Goal: Information Seeking & Learning: Learn about a topic

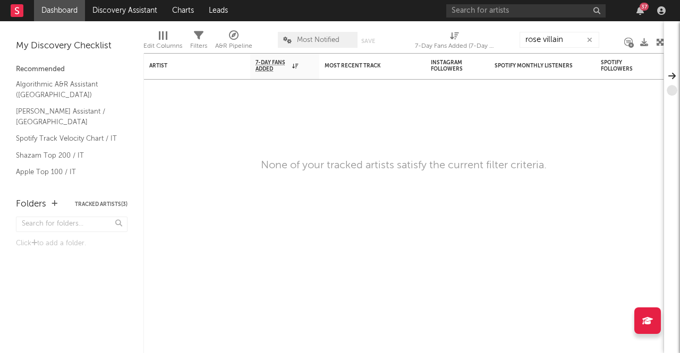
type input "rose villain"
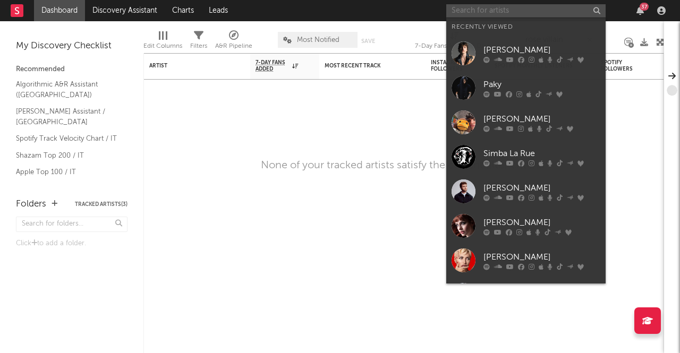
click at [569, 7] on input "text" at bounding box center [525, 10] width 159 height 13
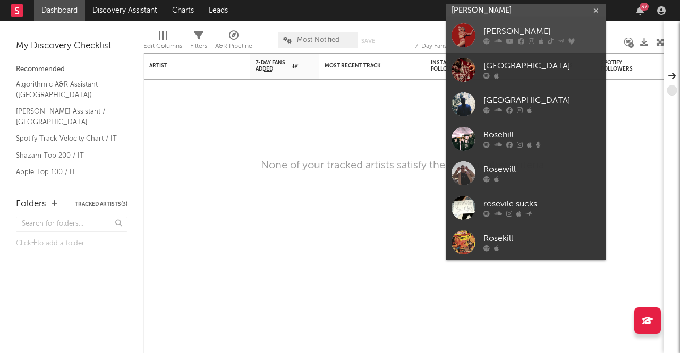
type input "[PERSON_NAME]"
click at [525, 27] on div "[PERSON_NAME]" at bounding box center [541, 31] width 117 height 13
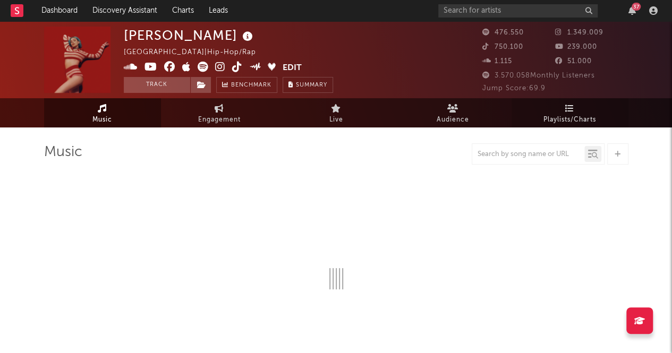
click at [521, 108] on link "Playlists/Charts" at bounding box center [569, 112] width 117 height 29
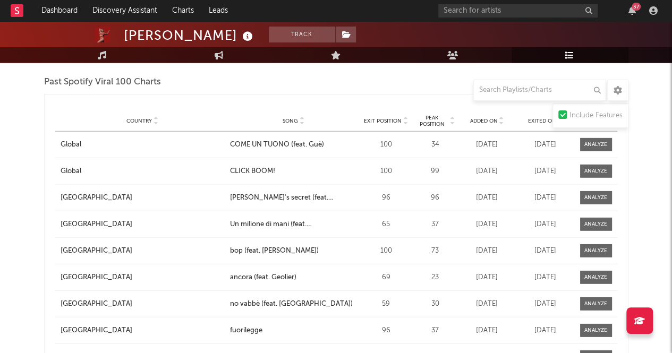
scroll to position [1612, 0]
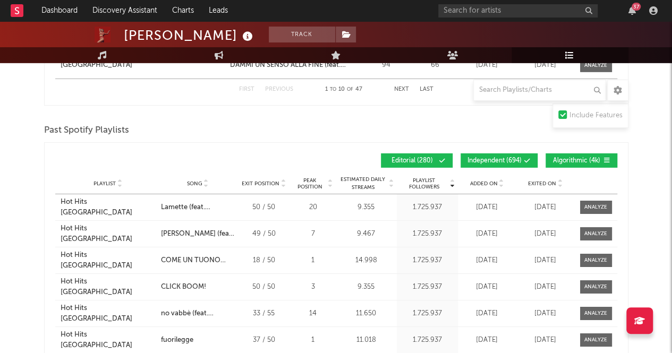
click at [503, 153] on button "Independent ( 694 )" at bounding box center [498, 160] width 77 height 14
click at [564, 158] on span "Algorithmic ( 4k )" at bounding box center [576, 161] width 49 height 6
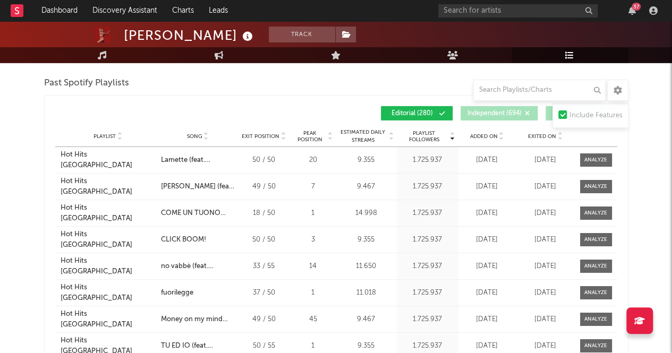
scroll to position [1718, 0]
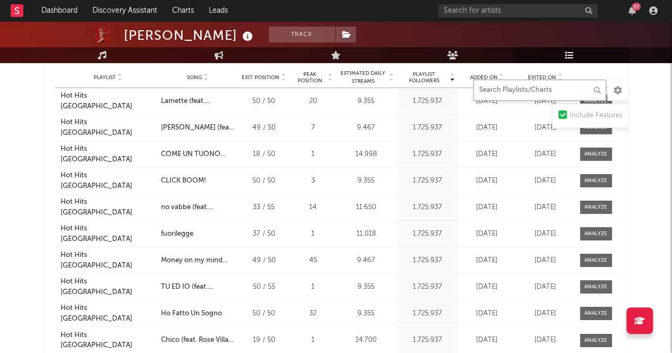
click at [525, 92] on input "text" at bounding box center [539, 90] width 133 height 21
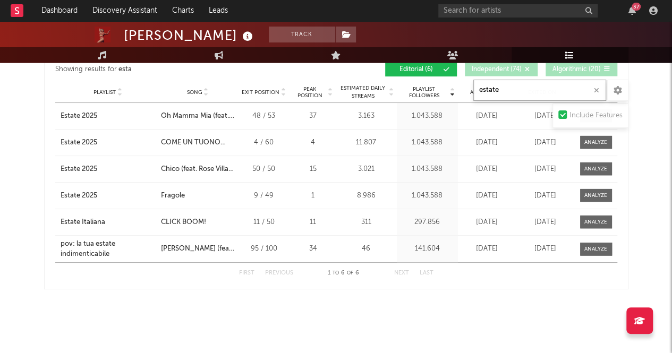
scroll to position [1016, 0]
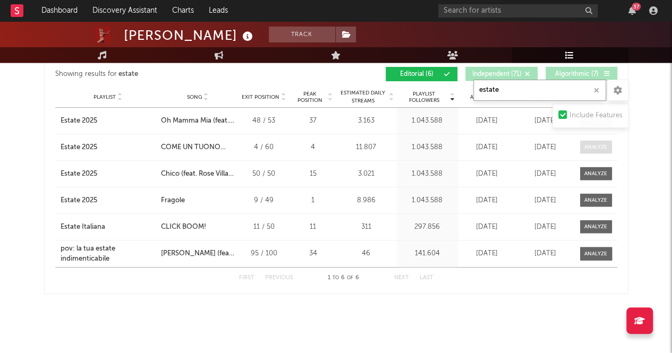
type input "estate"
click at [587, 143] on div at bounding box center [595, 147] width 23 height 8
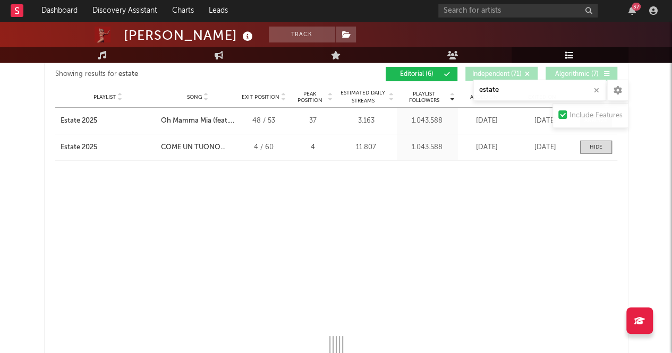
select select "6m"
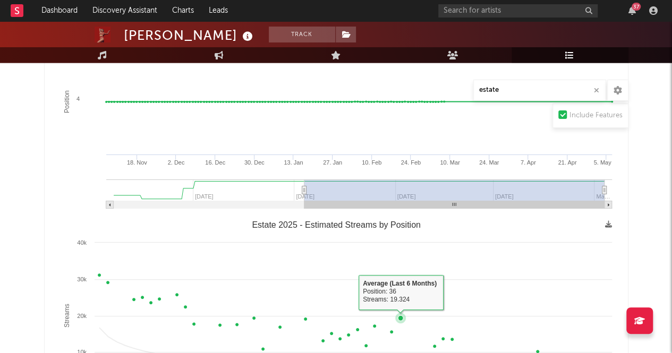
scroll to position [1069, 0]
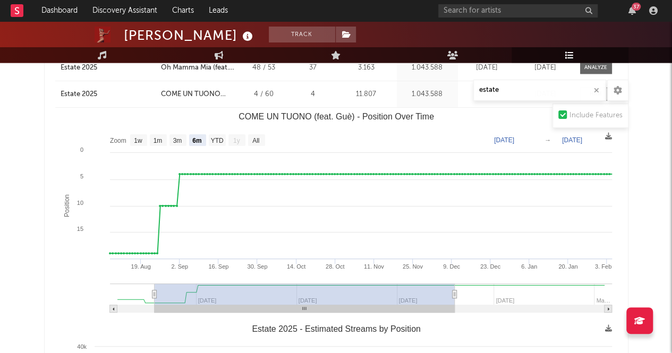
type input "[DATE]"
click at [303, 295] on g "COME UN TUONO (feat. Guè) - Position Over Time" at bounding box center [361, 298] width 502 height 29
type input "[DATE]"
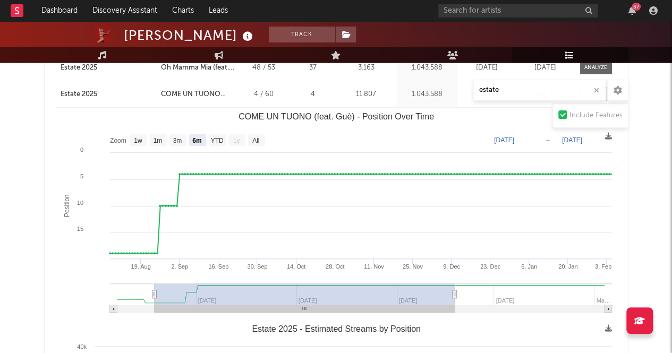
type input "[DATE]"
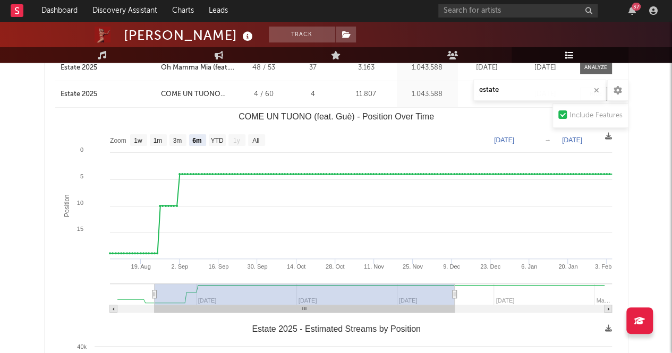
type input "[DATE]"
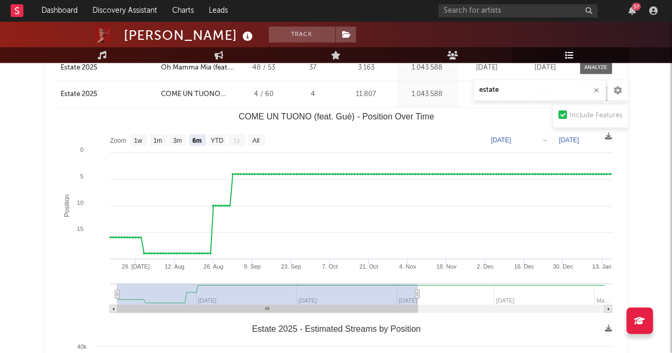
type input "[DATE]"
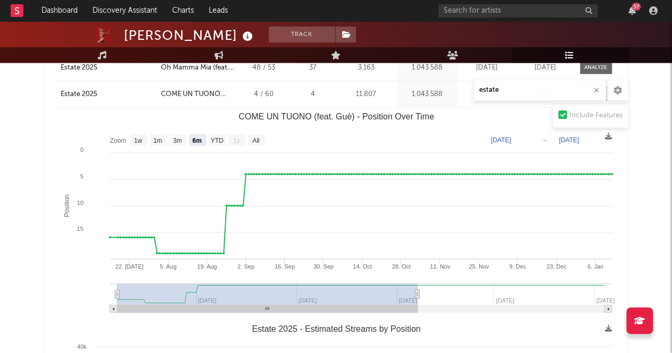
drag, startPoint x: 303, startPoint y: 295, endPoint x: 238, endPoint y: 293, distance: 64.3
click at [238, 293] on rect "COME UN TUONO (feat. Guè) - Position Over Time" at bounding box center [267, 294] width 300 height 21
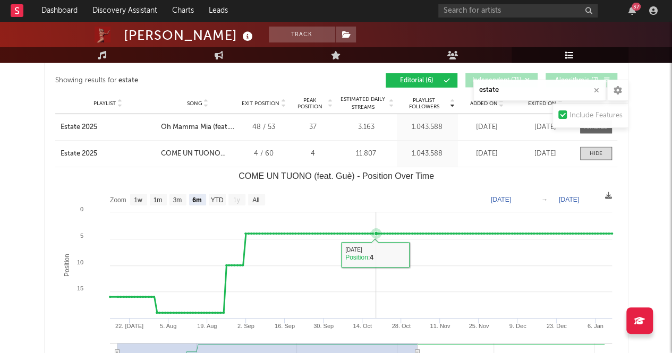
scroll to position [963, 0]
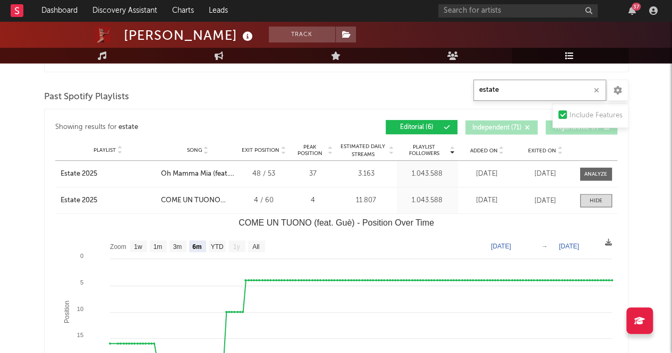
click at [549, 93] on input "estate" at bounding box center [539, 90] width 133 height 21
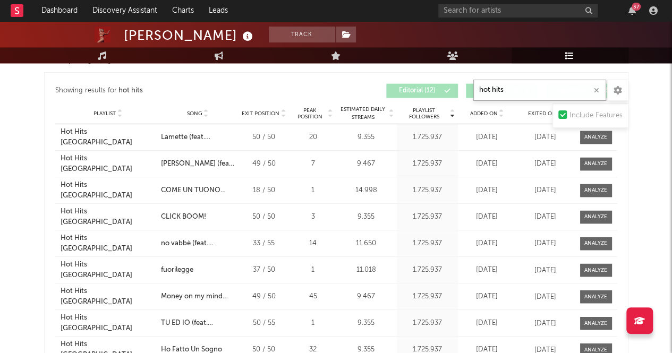
scroll to position [777, 0]
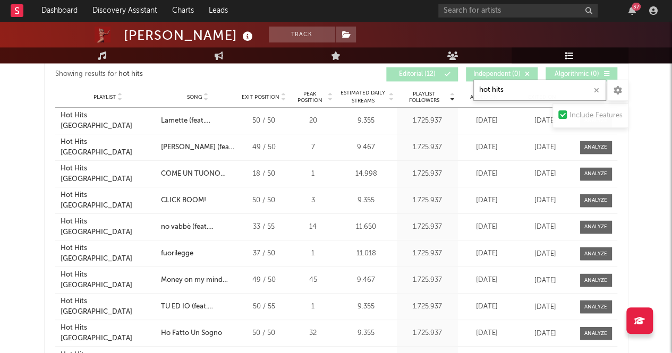
type input "hot hits"
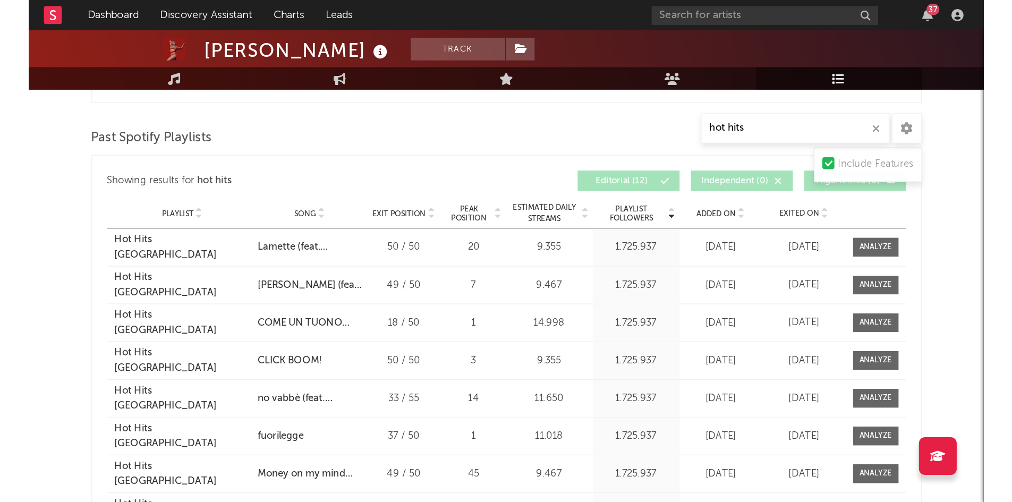
scroll to position [725, 0]
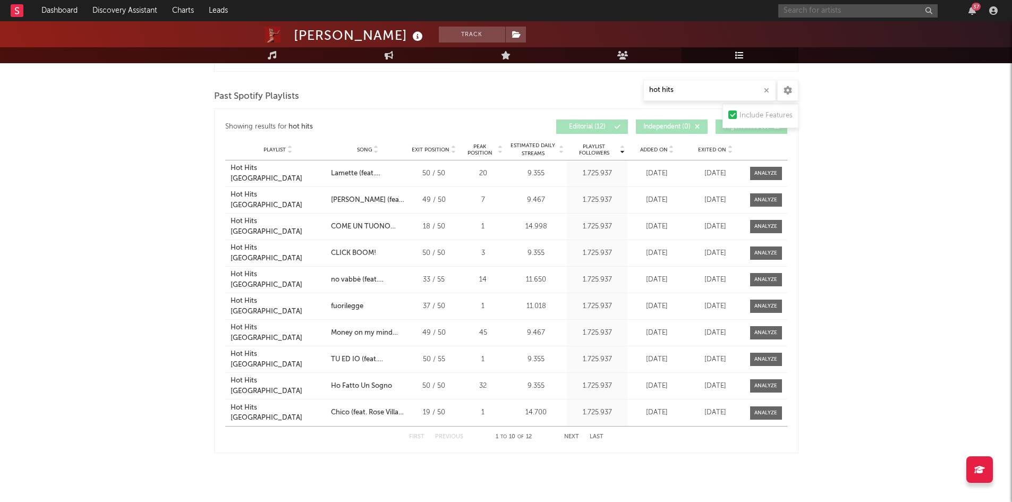
click at [679, 11] on input "text" at bounding box center [857, 10] width 159 height 13
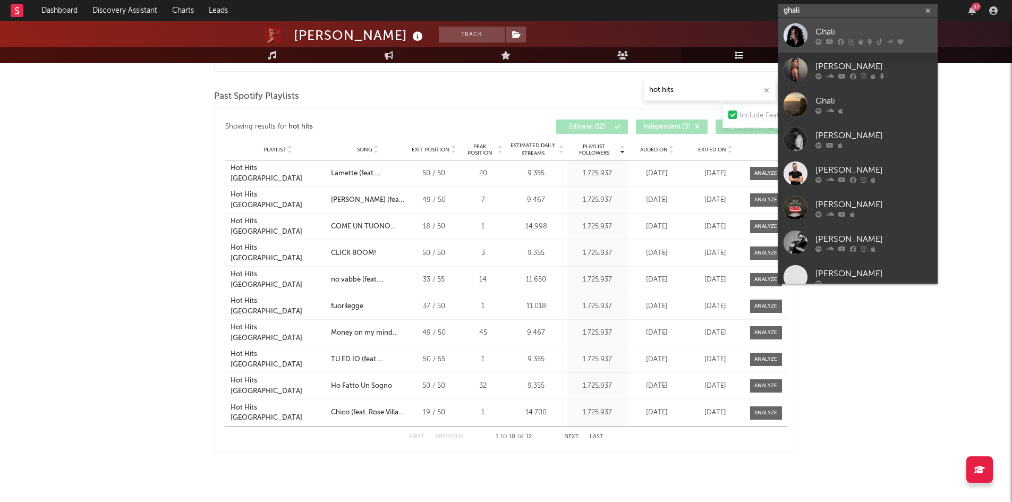
type input "ghali"
click at [679, 29] on div at bounding box center [795, 35] width 24 height 24
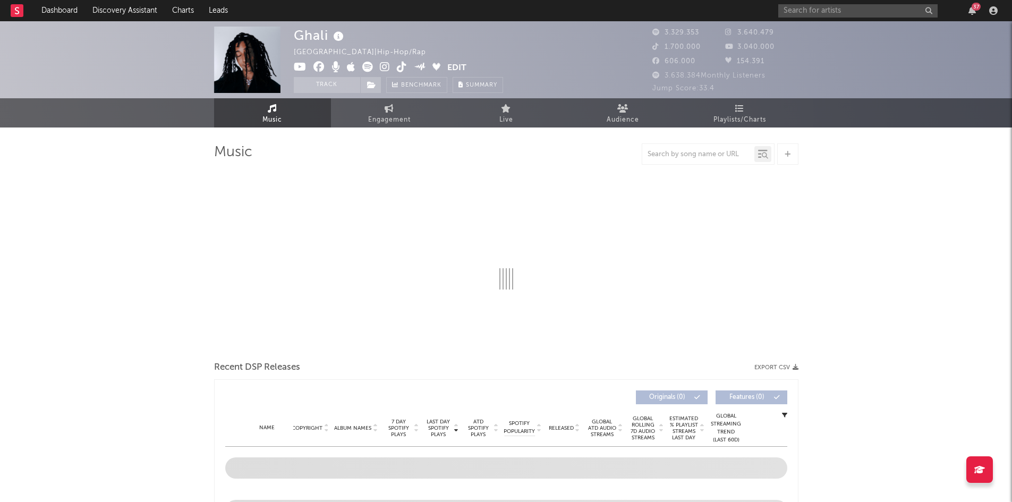
select select "6m"
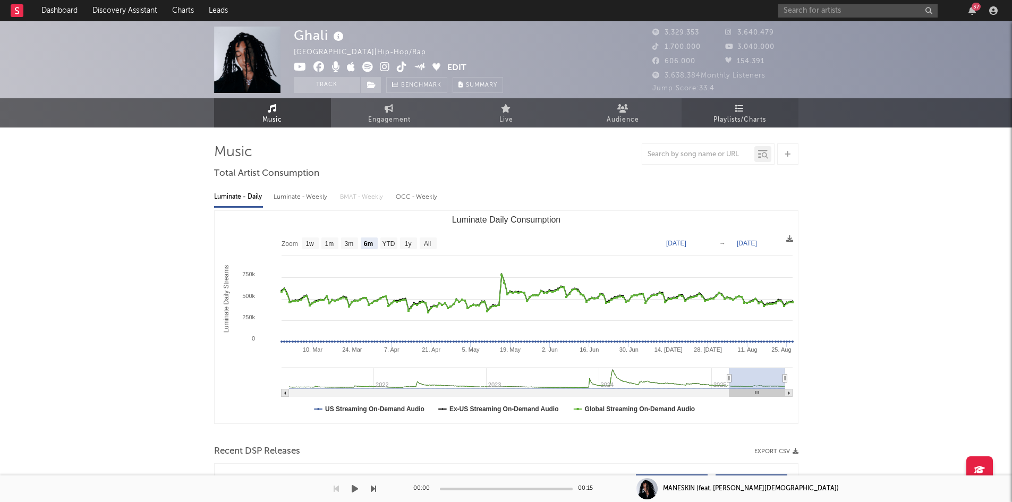
click at [679, 114] on span "Playlists/Charts" at bounding box center [739, 120] width 53 height 13
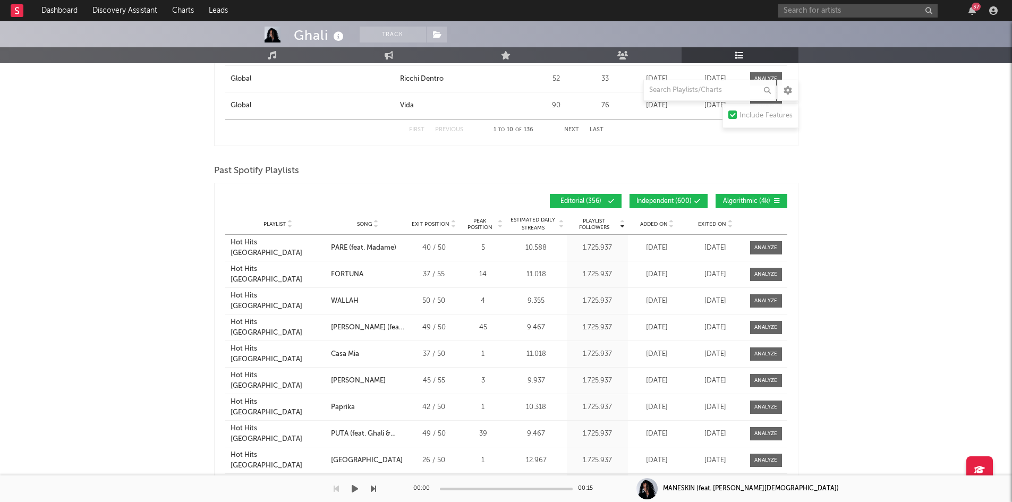
scroll to position [1752, 0]
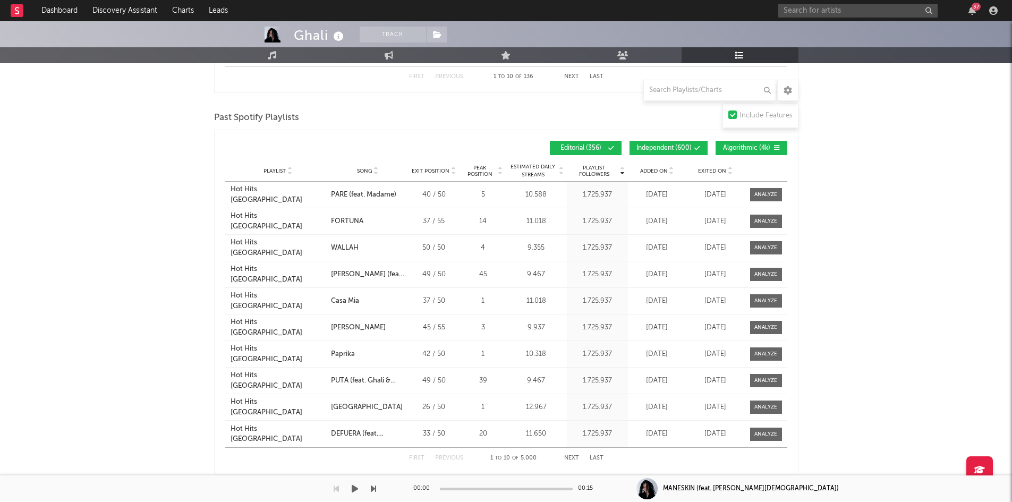
click at [646, 141] on button "Independent ( 600 )" at bounding box center [668, 148] width 78 height 14
click at [679, 141] on button "Algorithmic ( 4k )" at bounding box center [751, 148] width 72 height 14
click at [679, 91] on input "text" at bounding box center [709, 90] width 133 height 21
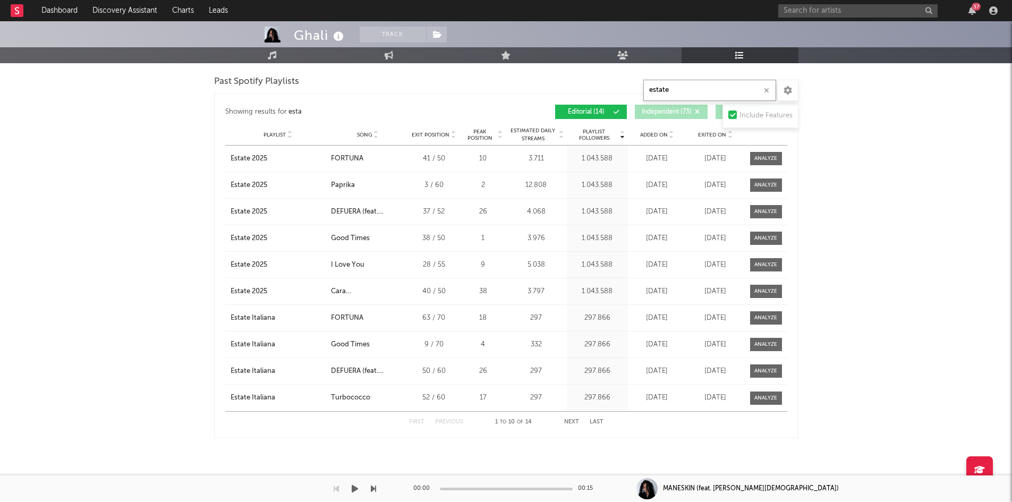
scroll to position [1125, 0]
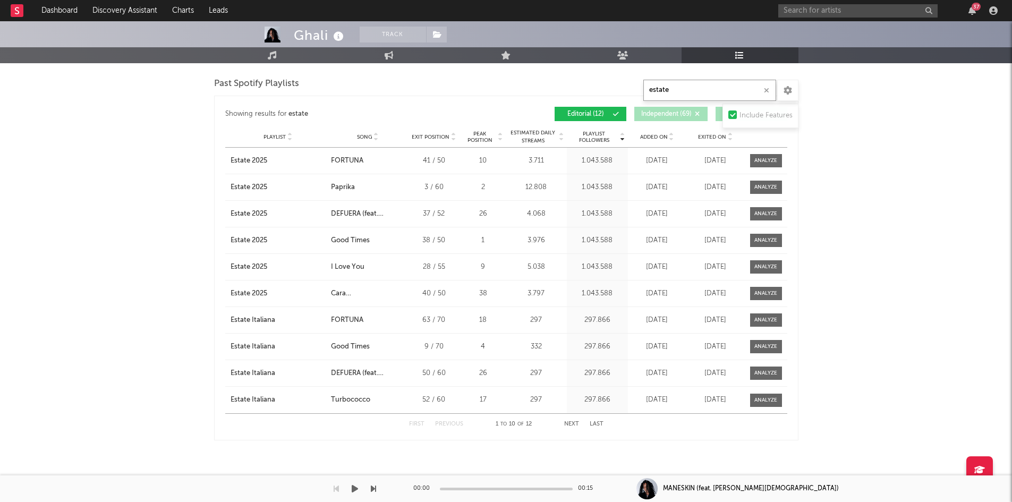
type input "estate"
click at [668, 187] on div "[DATE]" at bounding box center [656, 187] width 53 height 11
click at [285, 189] on div "Estate 2025" at bounding box center [278, 187] width 96 height 11
click at [566, 353] on button "Next" at bounding box center [571, 424] width 15 height 6
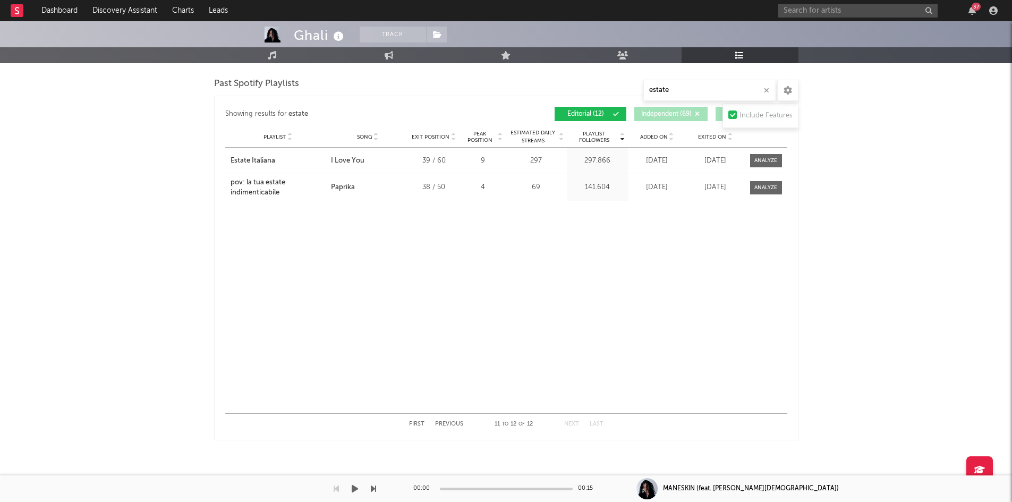
click at [438, 353] on button "Previous" at bounding box center [449, 424] width 28 height 6
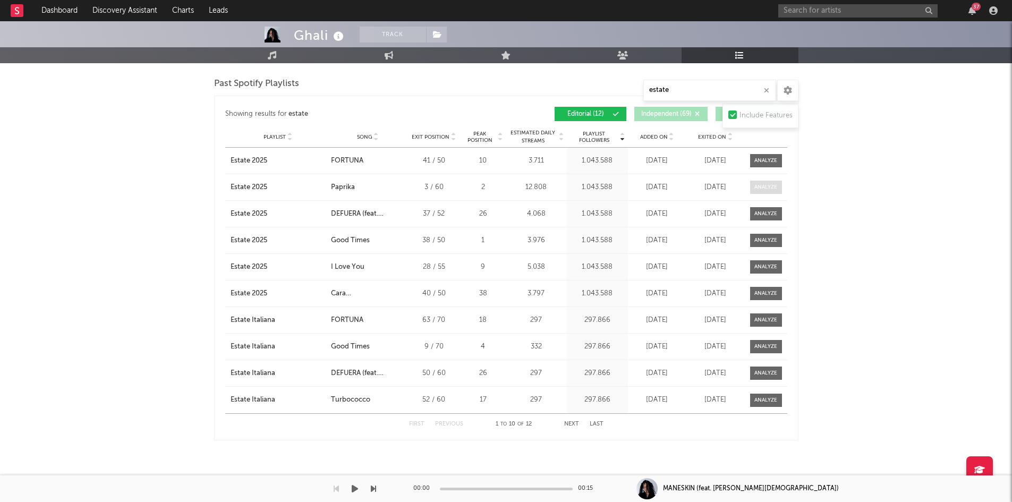
click at [679, 187] on div at bounding box center [765, 187] width 23 height 8
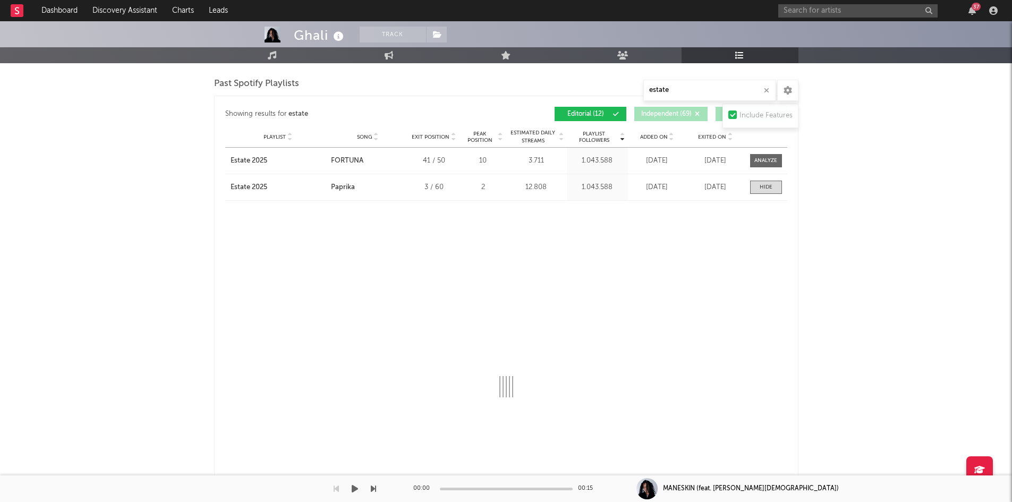
select select "6m"
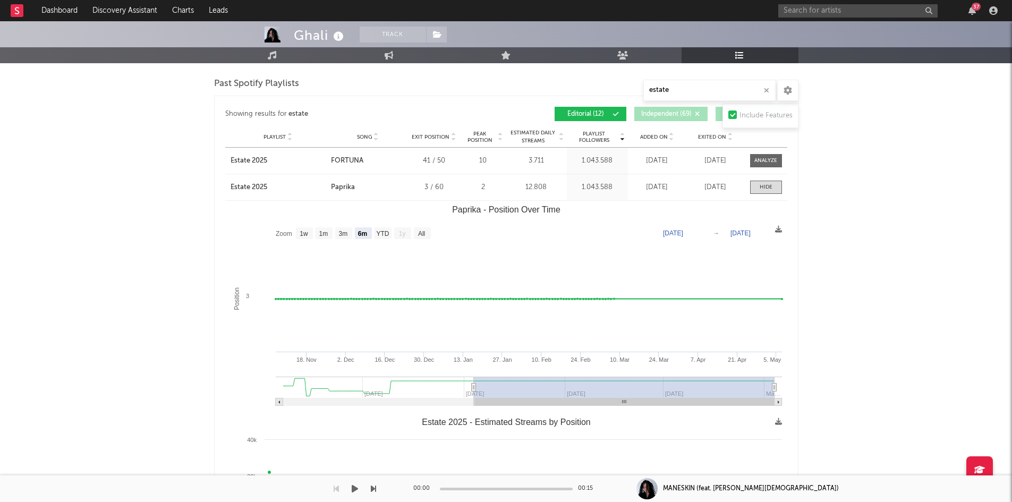
type input "[DATE]"
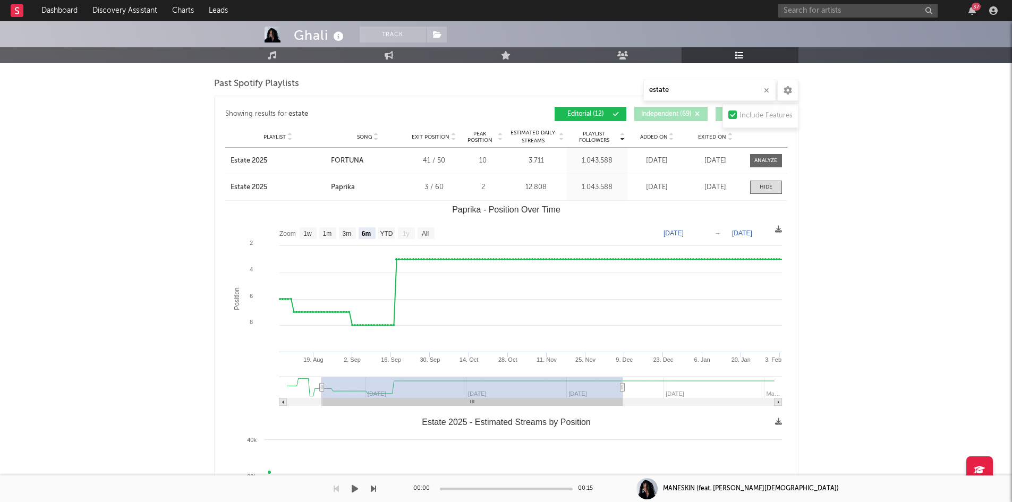
click at [470, 353] on g "Paprika - Position Over Time" at bounding box center [530, 390] width 502 height 29
type input "[DATE]"
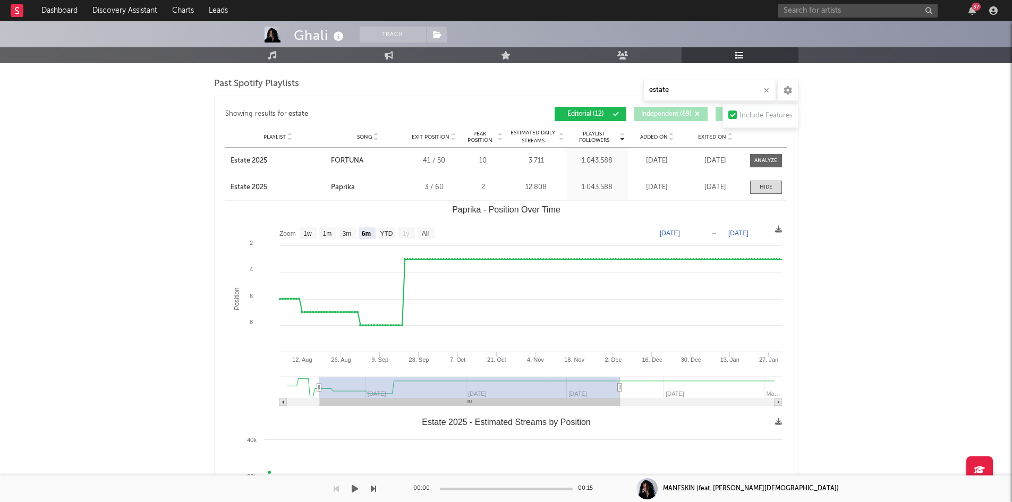
type input "[DATE]"
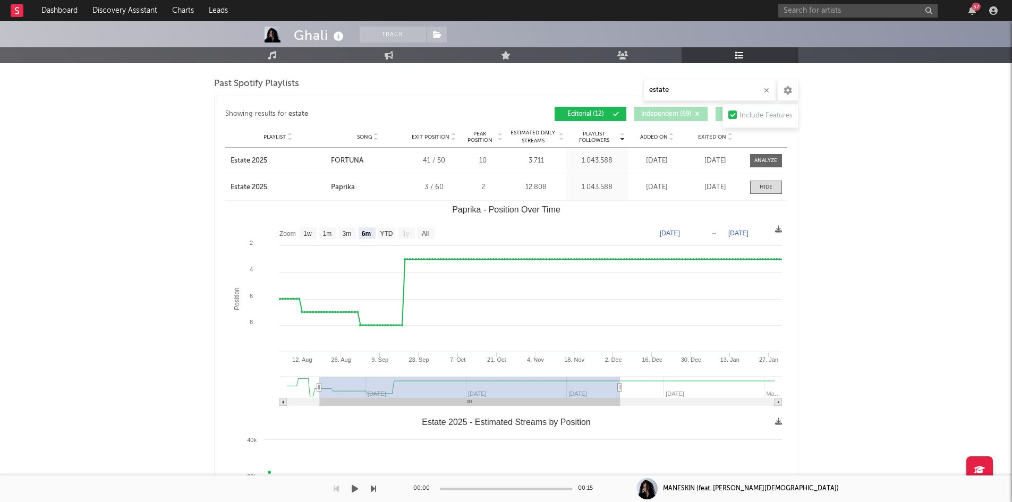
type input "[DATE]"
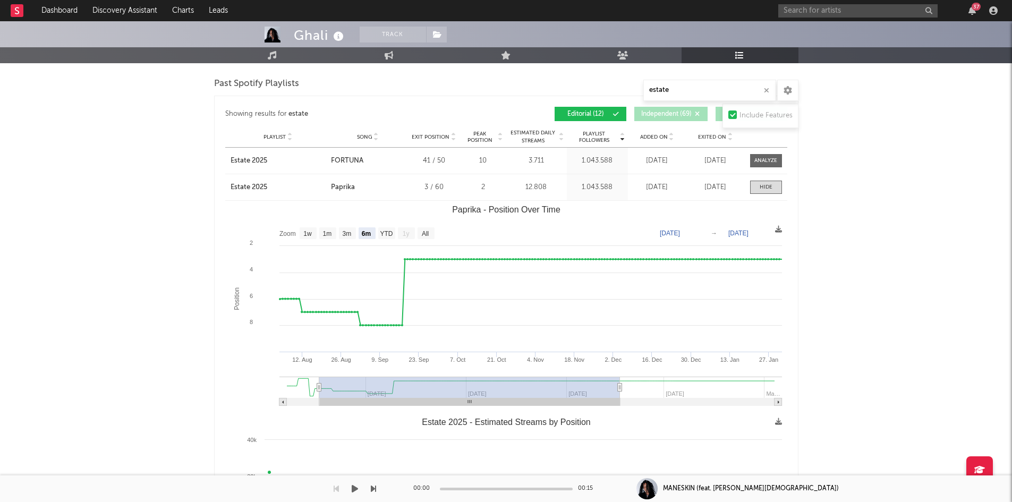
type input "[DATE]"
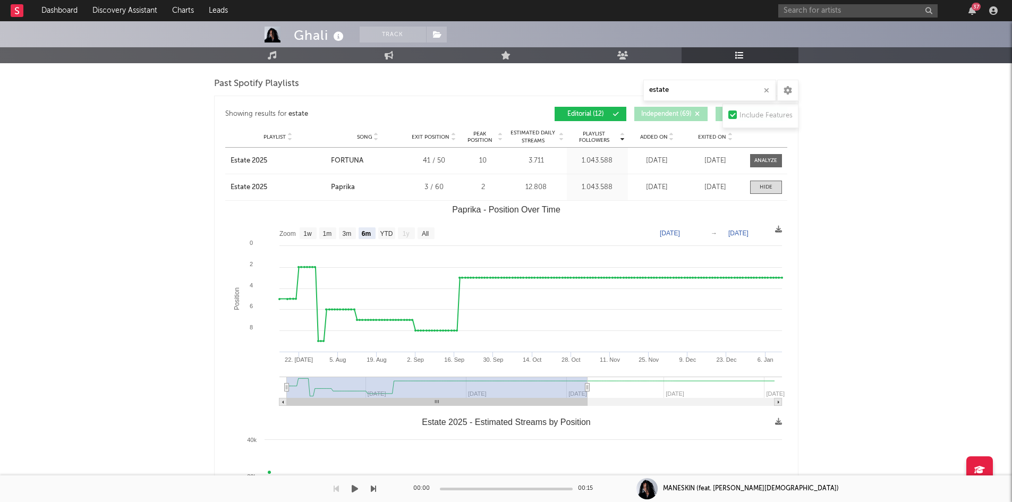
drag, startPoint x: 324, startPoint y: 387, endPoint x: 242, endPoint y: 397, distance: 83.5
click at [242, 353] on icon "Created with Highcharts 10.3.3 Position Paprika - Position Over Time 22. [DATE]…" at bounding box center [506, 307] width 562 height 212
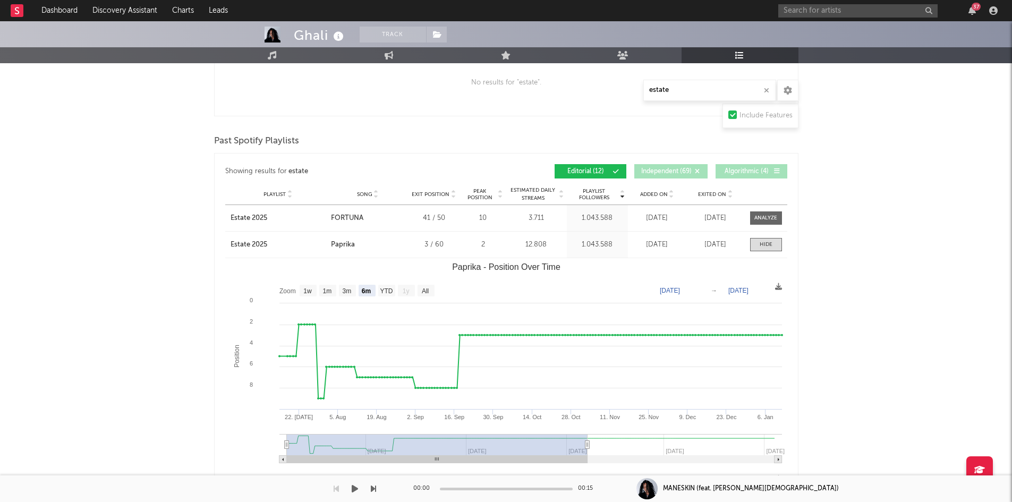
scroll to position [965, 0]
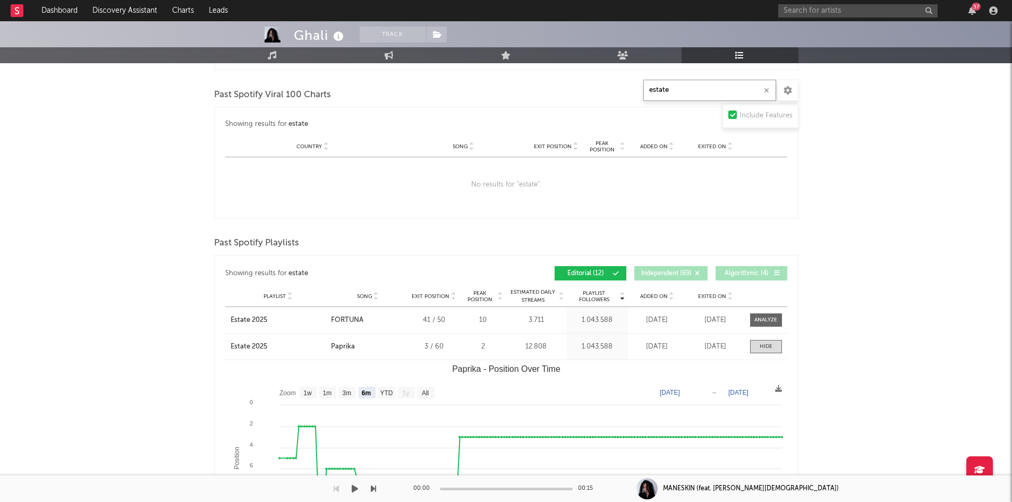
click at [679, 94] on input "estate" at bounding box center [709, 90] width 133 height 21
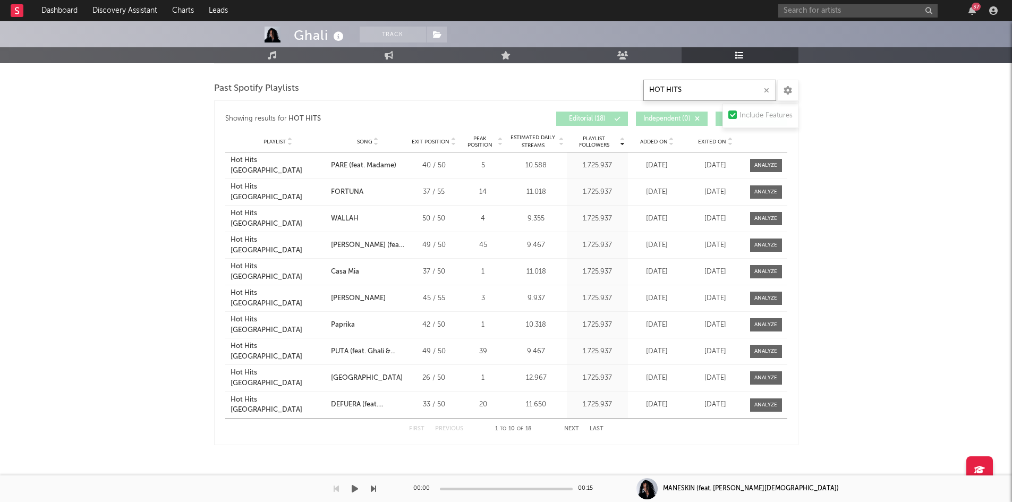
scroll to position [939, 0]
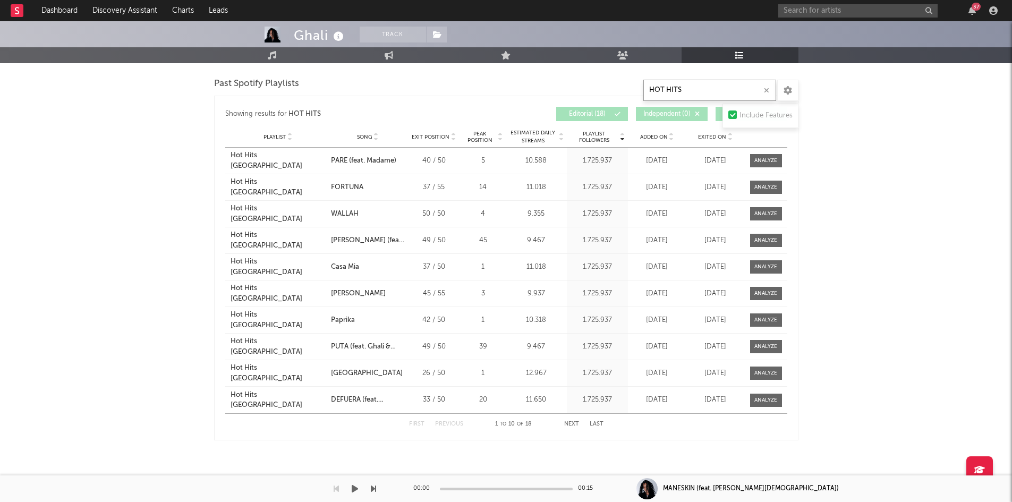
type input "HOT HITS"
